Goal: Register for event/course

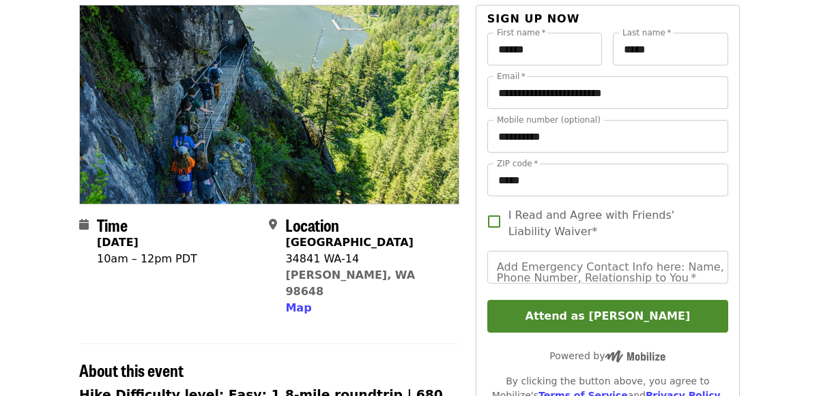
scroll to position [124, 0]
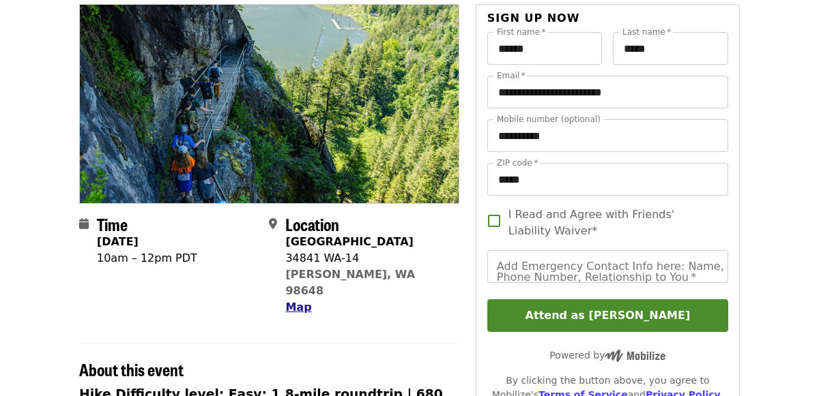
click at [296, 301] on span "Map" at bounding box center [298, 307] width 26 height 13
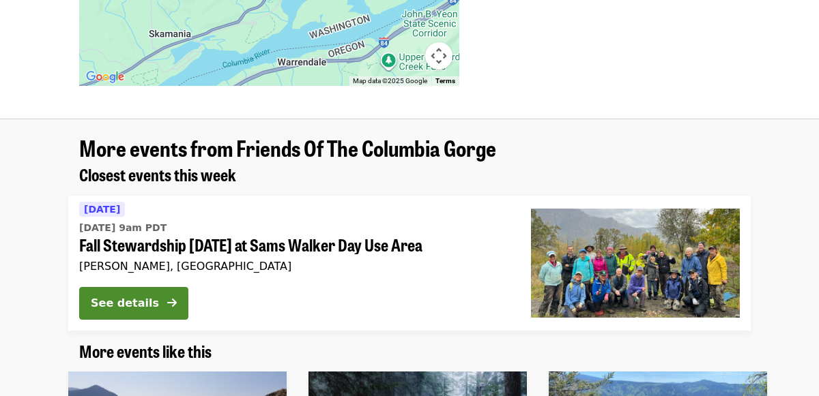
scroll to position [1230, 0]
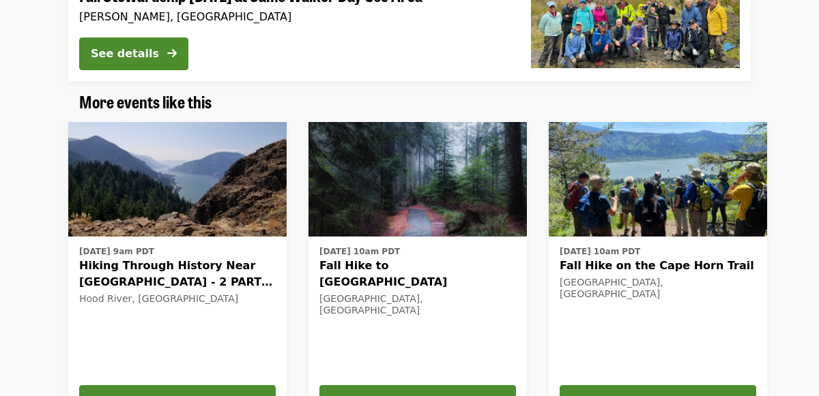
scroll to position [1503, 0]
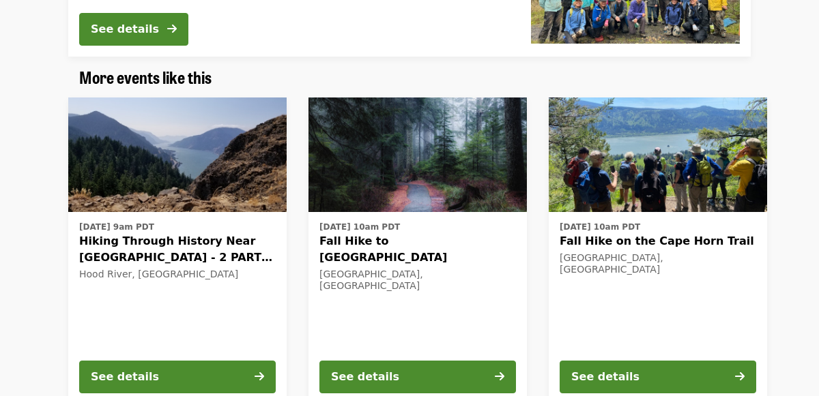
click at [14, 342] on div "[DATE] 9am PDT Hiking Through History Near [GEOGRAPHIC_DATA] - 2 PART HIKE & WA…" at bounding box center [404, 251] width 1021 height 329
click at [15, 342] on div "[DATE] 9am PDT Hiking Through History Near [GEOGRAPHIC_DATA] - 2 PART HIKE & WA…" at bounding box center [404, 251] width 1021 height 329
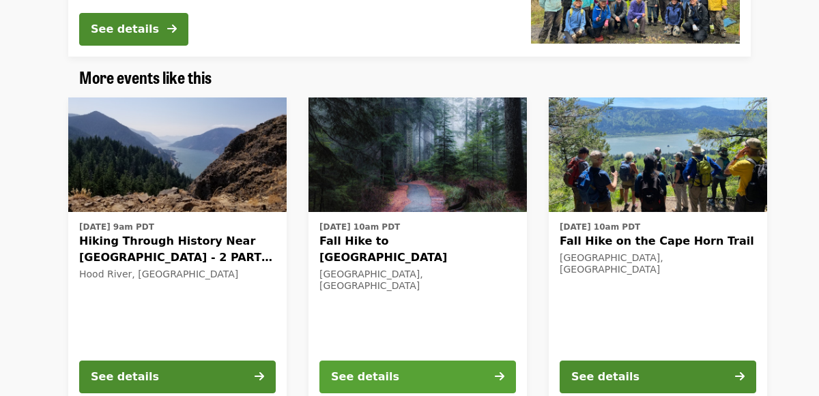
click at [353, 369] on div "See details" at bounding box center [365, 377] width 68 height 16
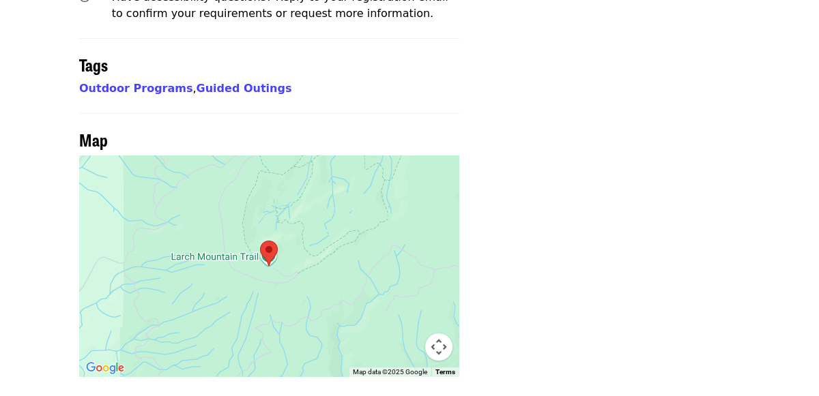
scroll to position [935, 0]
